Goal: Navigation & Orientation: Find specific page/section

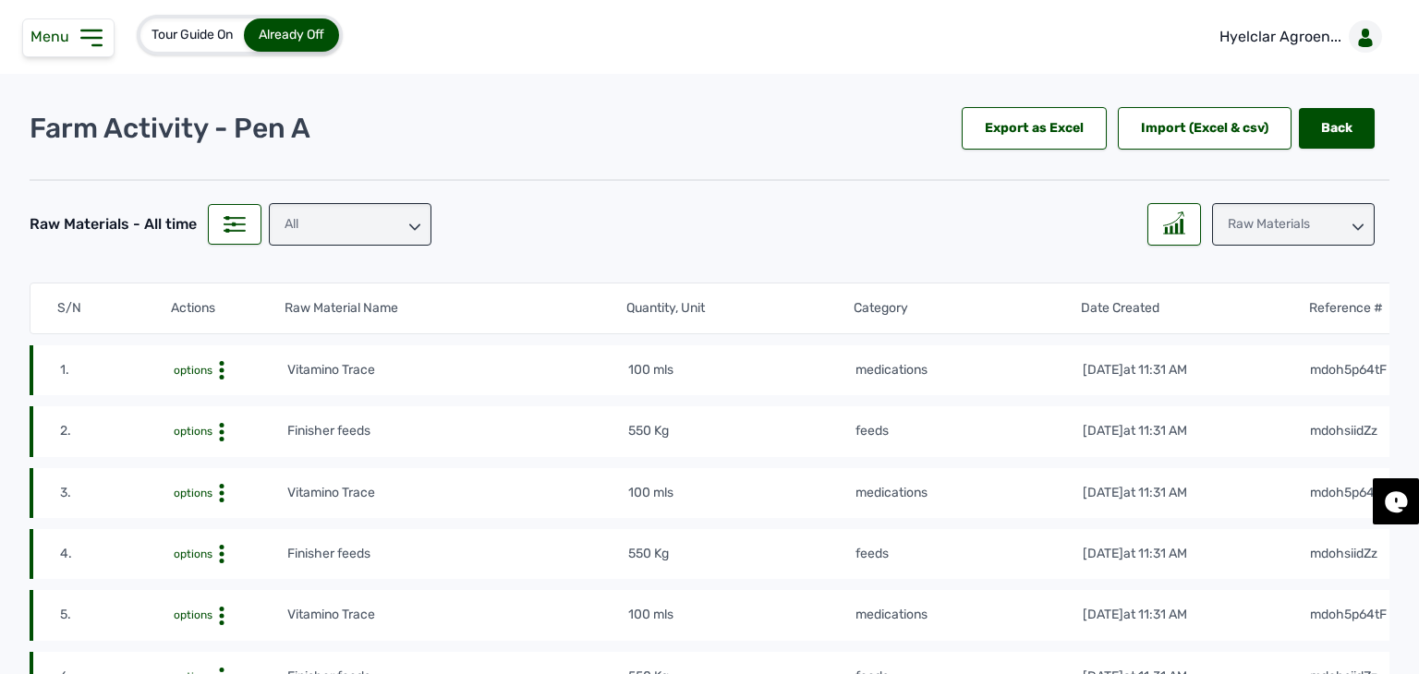
click at [357, 211] on div "All" at bounding box center [350, 224] width 163 height 42
click at [329, 323] on div "feeds" at bounding box center [350, 339] width 163 height 33
click at [1181, 234] on div at bounding box center [1174, 224] width 54 height 42
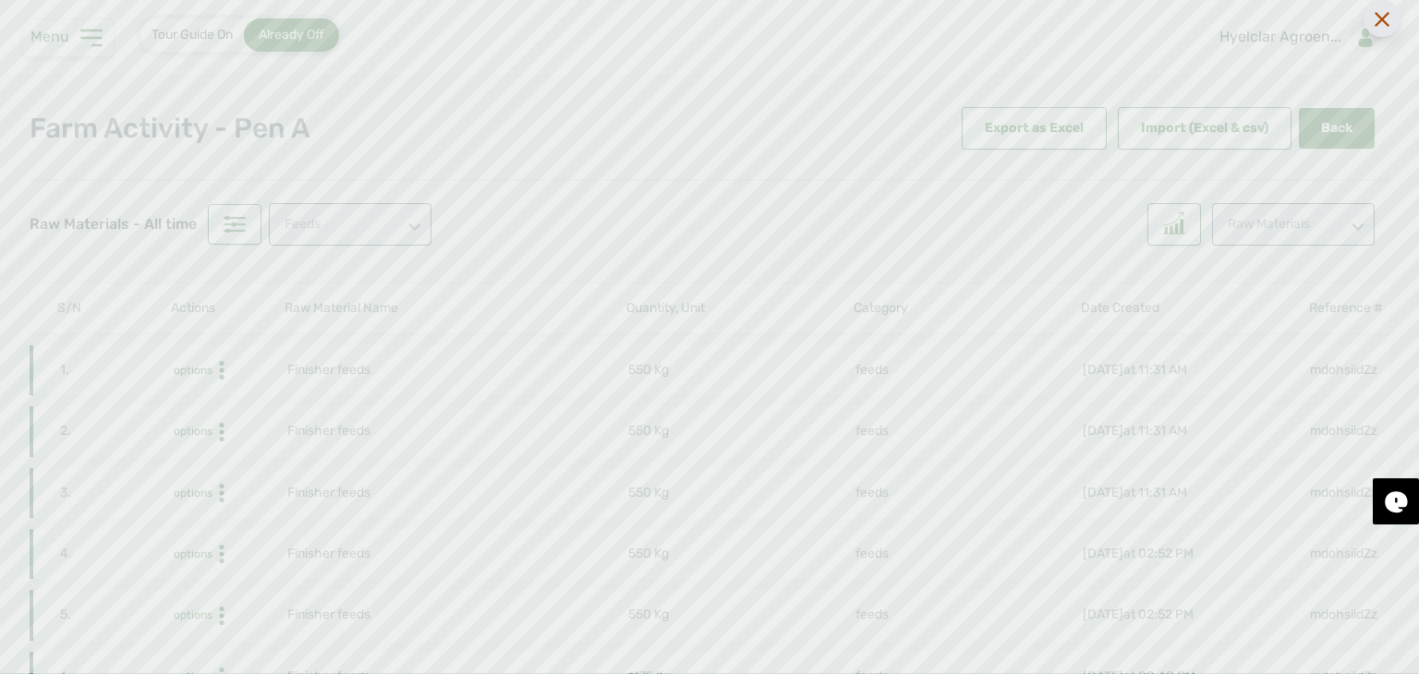
click at [1374, 11] on div at bounding box center [1381, 18] width 37 height 37
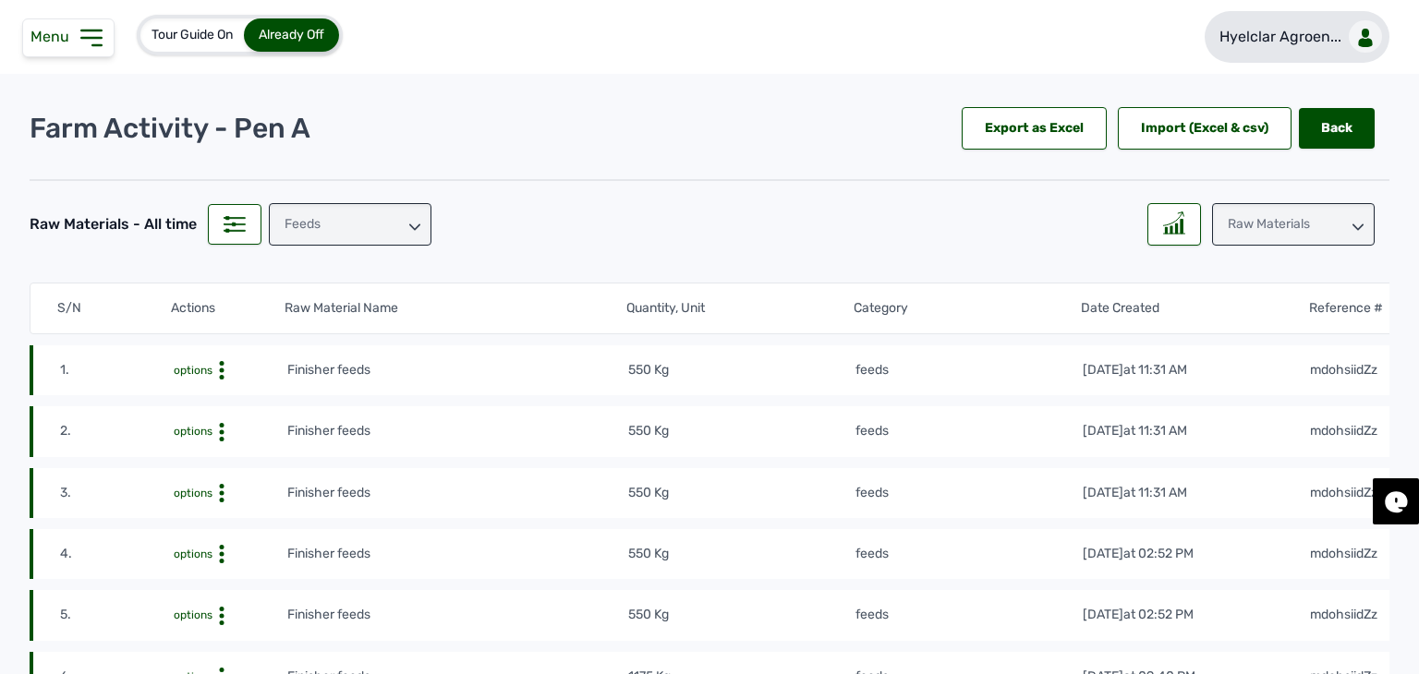
click at [1301, 32] on p "Hyelclar Agroen..." at bounding box center [1280, 37] width 122 height 22
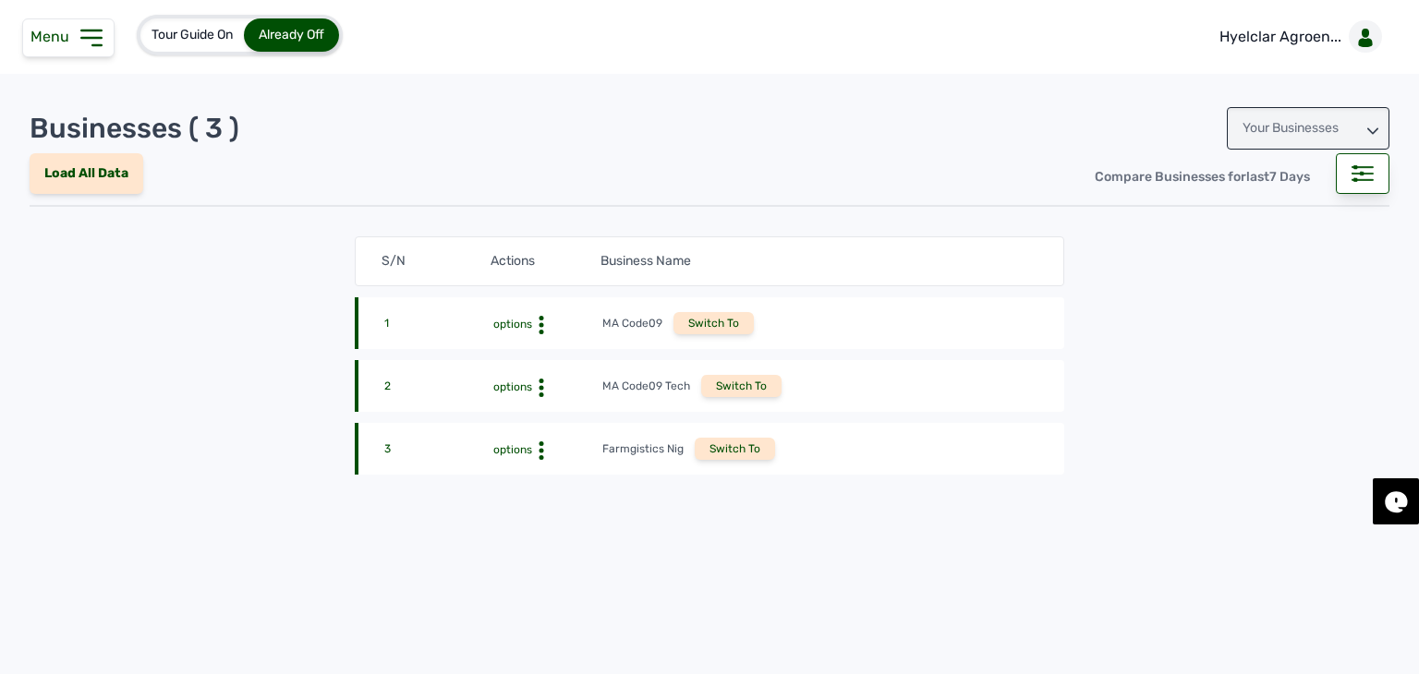
click at [1267, 136] on div "Your Businesses" at bounding box center [1307, 128] width 163 height 42
click at [1263, 216] on div "Invitations" at bounding box center [1307, 210] width 163 height 33
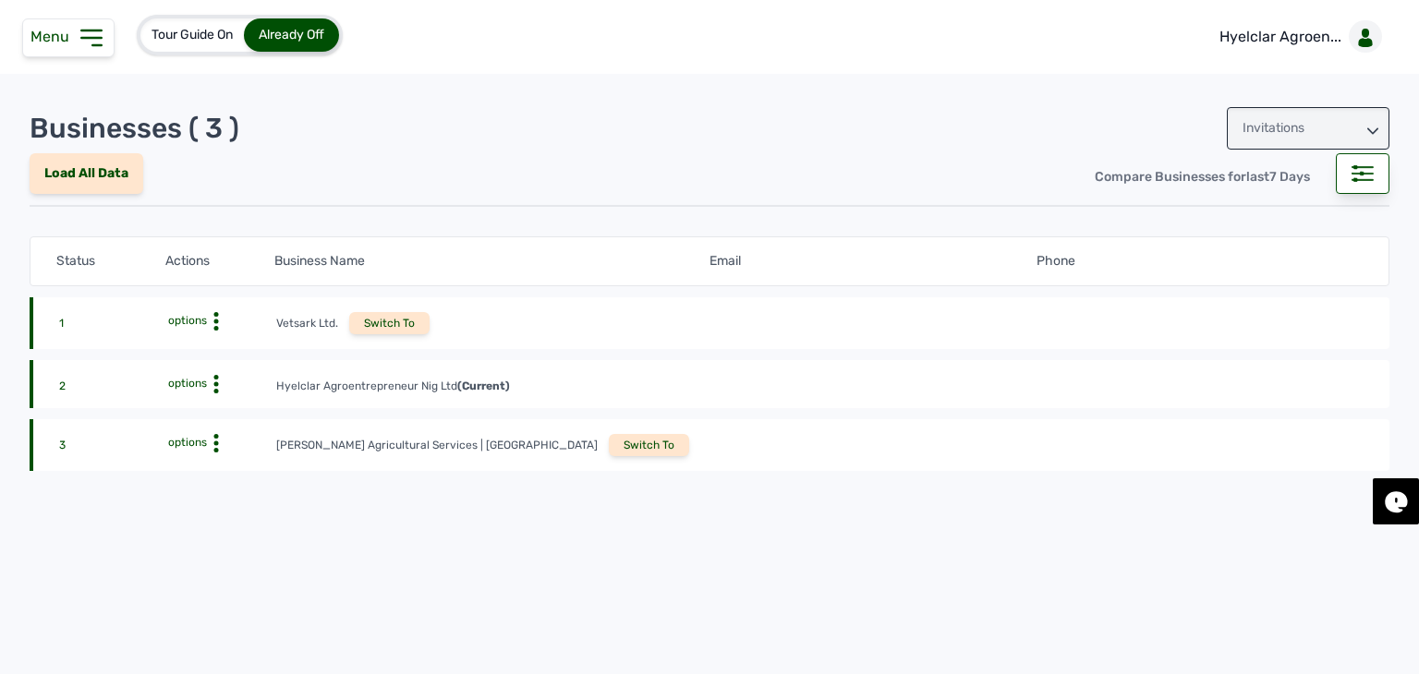
click at [609, 445] on div "Switch To" at bounding box center [649, 445] width 80 height 22
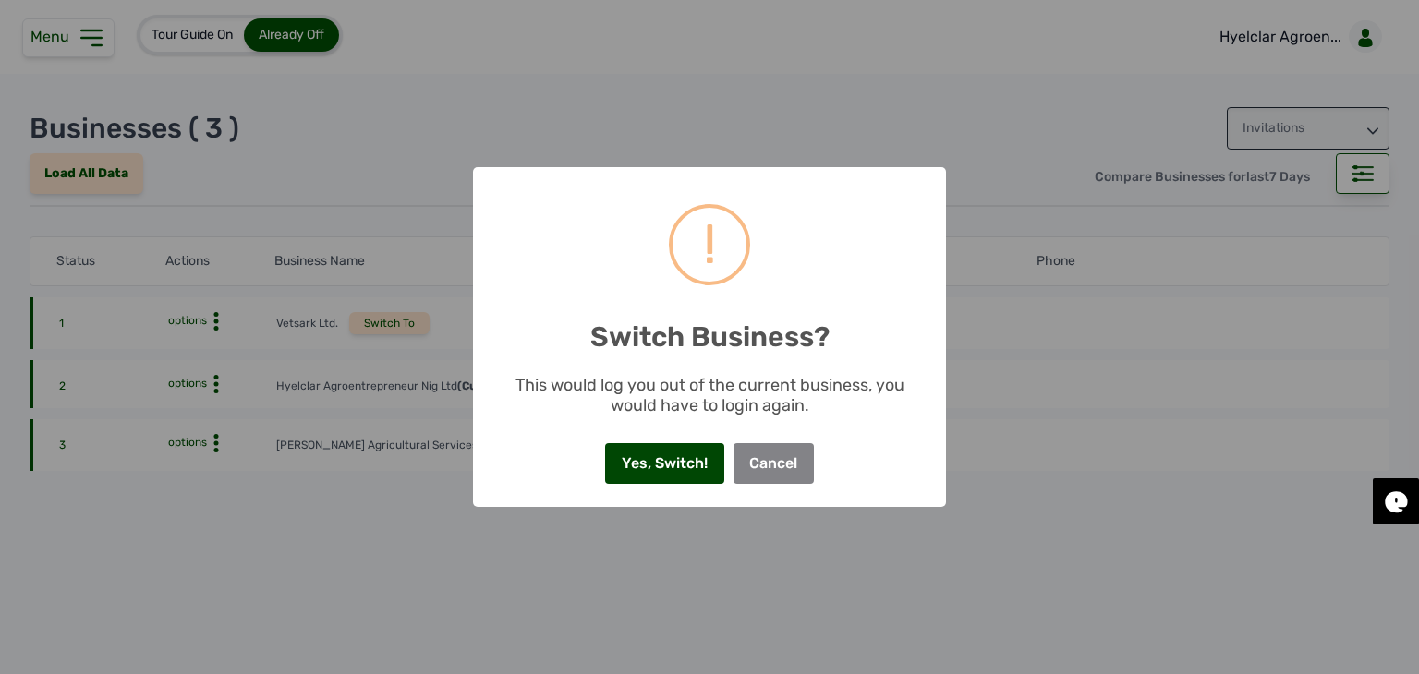
click at [633, 455] on button "Yes, Switch!" at bounding box center [664, 463] width 118 height 41
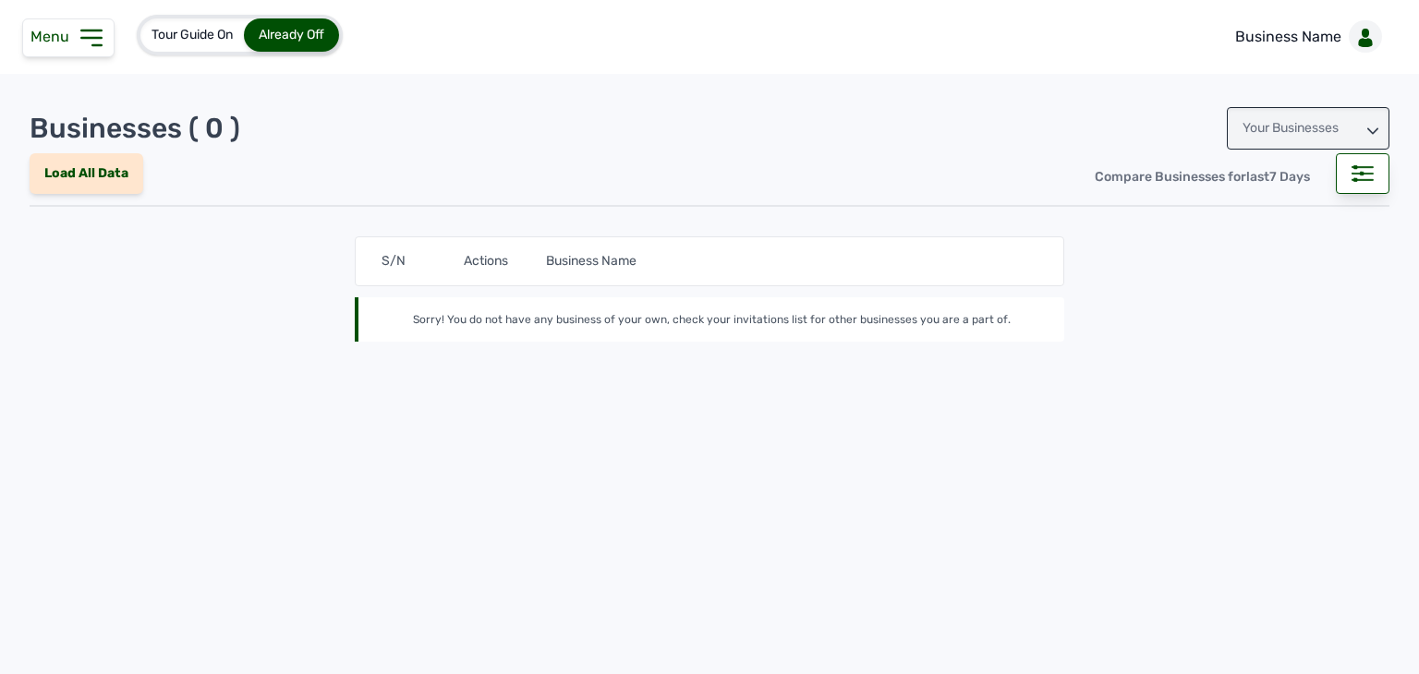
click at [86, 46] on icon at bounding box center [92, 38] width 30 height 30
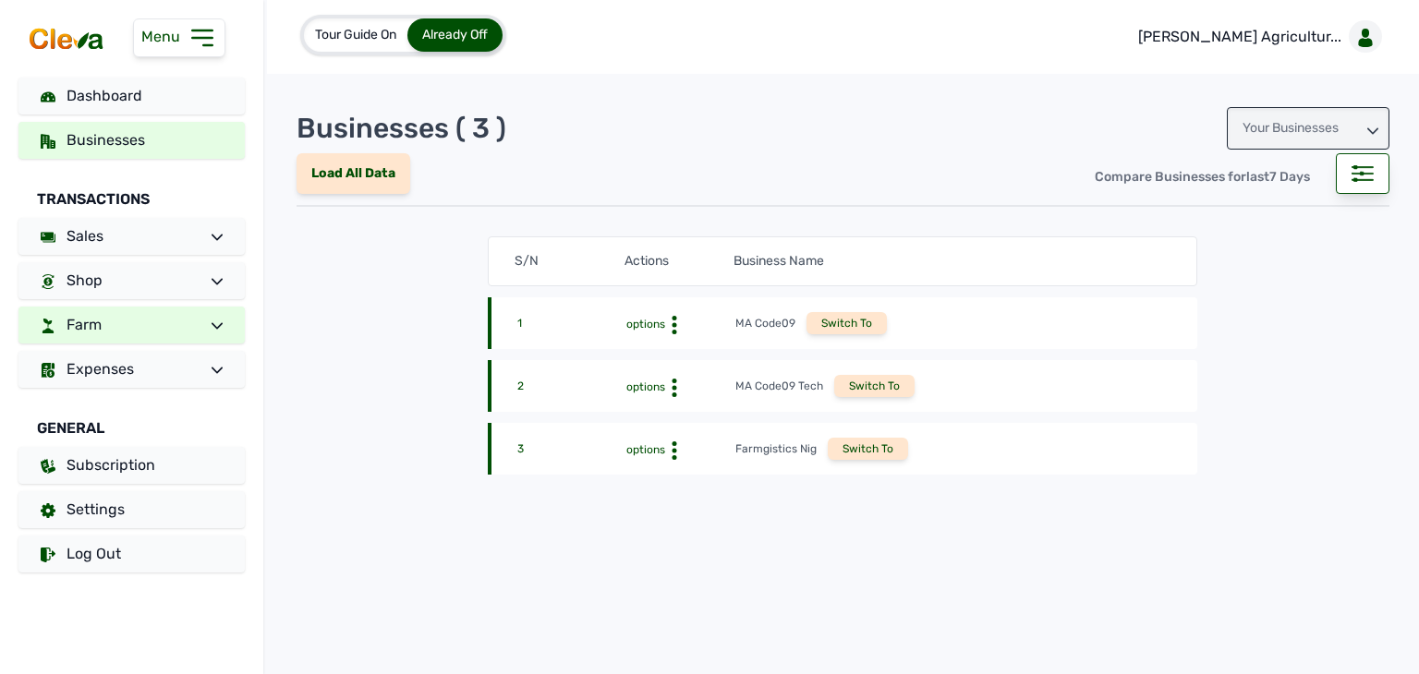
click at [148, 328] on link "Farm" at bounding box center [131, 325] width 226 height 37
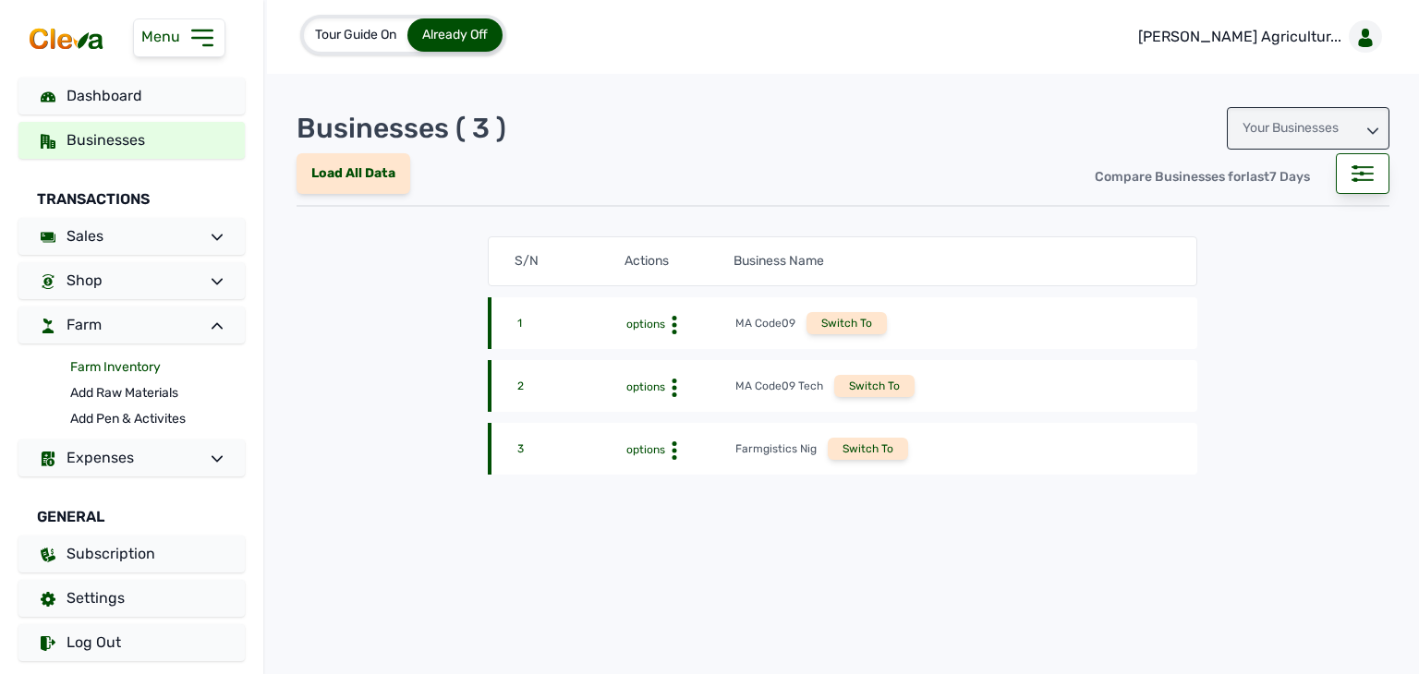
click at [126, 368] on link "Farm Inventory" at bounding box center [157, 368] width 175 height 26
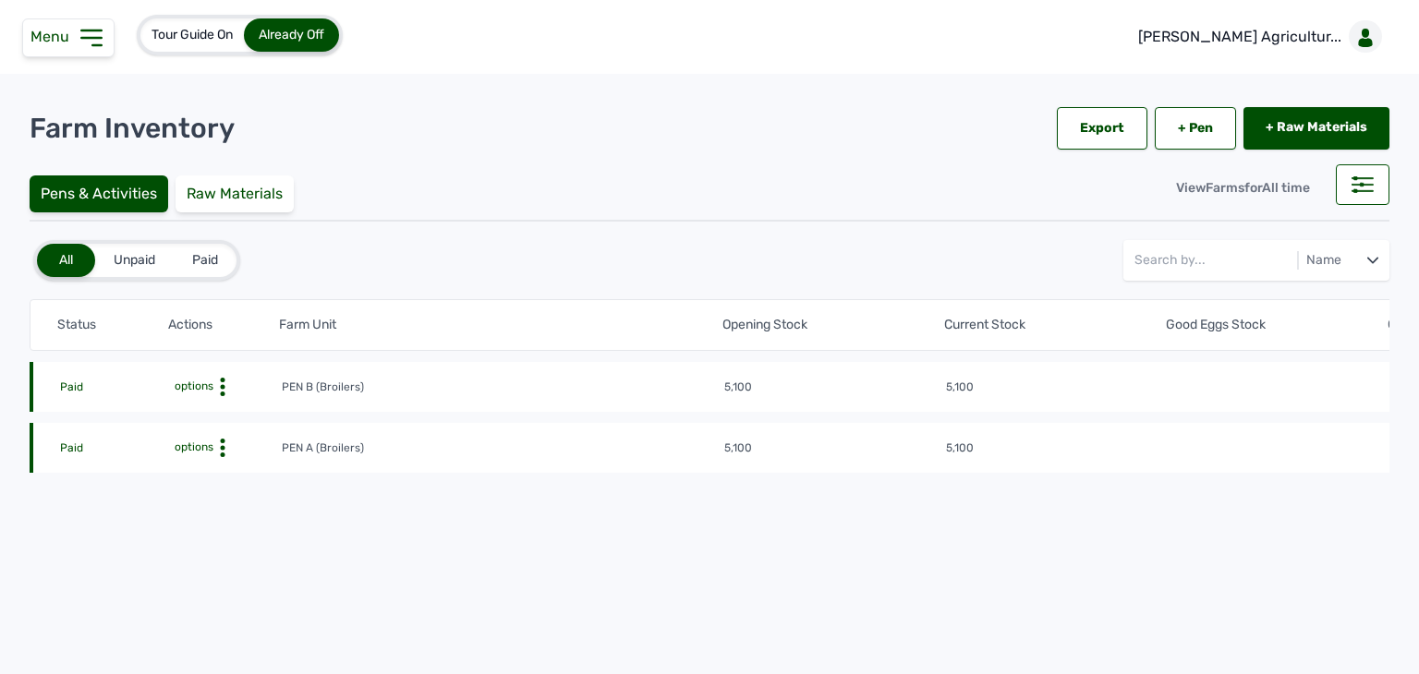
click at [208, 441] on span "options" at bounding box center [192, 447] width 42 height 13
click at [211, 475] on div "Farm Activities" at bounding box center [213, 476] width 131 height 22
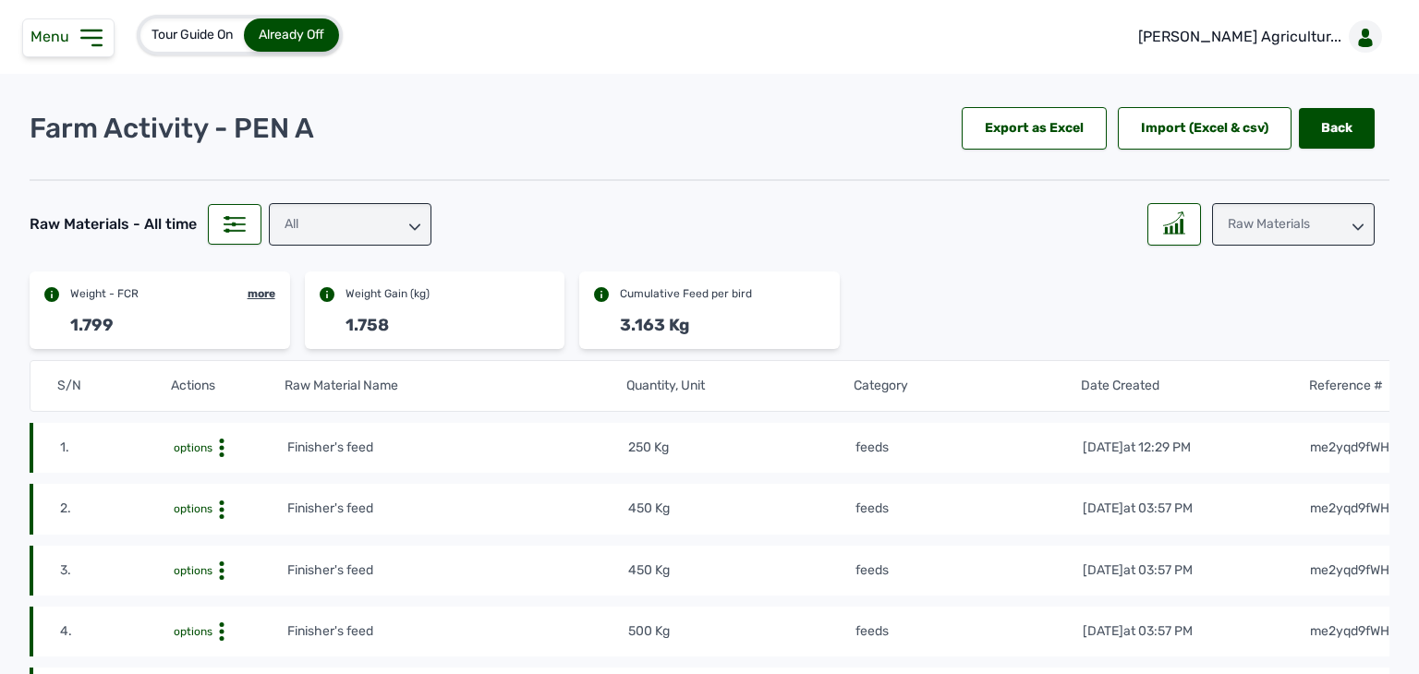
click at [356, 200] on div "All" at bounding box center [353, 221] width 185 height 50
click at [348, 213] on div "All" at bounding box center [350, 224] width 163 height 42
click at [336, 323] on div "feeds" at bounding box center [350, 339] width 163 height 33
click at [1162, 240] on div at bounding box center [1174, 224] width 54 height 42
